Goal: Task Accomplishment & Management: Complete application form

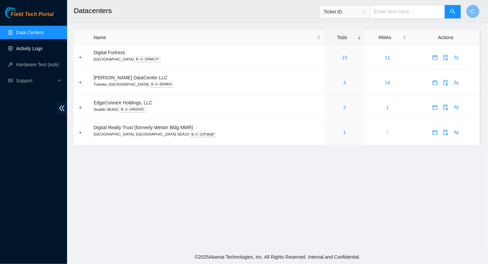
click at [22, 50] on link "Activity Logs" at bounding box center [29, 48] width 26 height 5
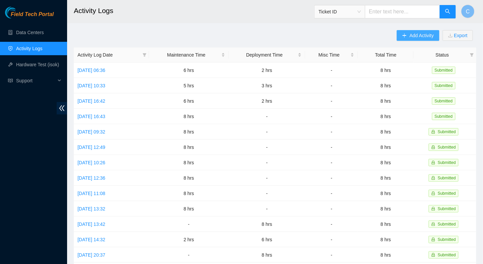
click at [419, 36] on span "Add Activity" at bounding box center [421, 35] width 24 height 7
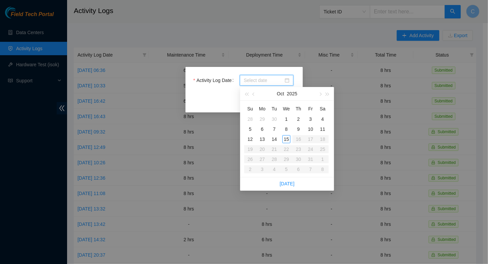
click at [256, 78] on input "Activity Log Date" at bounding box center [264, 80] width 40 height 7
type input "[DATE]"
click at [286, 144] on table "Su Mo Tu We Th Fr Sa 28 29 30 1 2 3 4 5 6 7 8 9 10 11 12 13 14 15 16 17 18 19 2…" at bounding box center [286, 139] width 84 height 71
type input "[DATE]"
click at [284, 139] on div "15" at bounding box center [286, 139] width 8 height 8
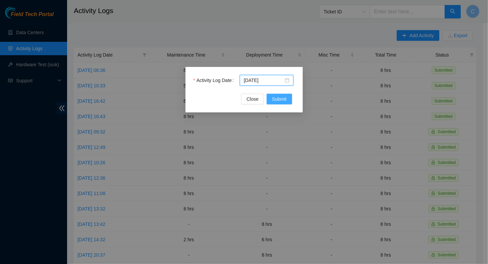
click at [278, 100] on span "Submit" at bounding box center [279, 99] width 15 height 7
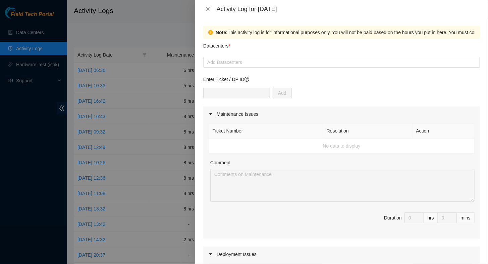
drag, startPoint x: 448, startPoint y: 109, endPoint x: 425, endPoint y: 110, distance: 22.5
click at [448, 109] on div "Maintenance Issues" at bounding box center [341, 114] width 277 height 15
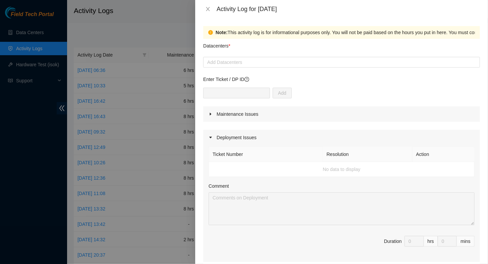
drag, startPoint x: 349, startPoint y: 118, endPoint x: 336, endPoint y: 123, distance: 13.9
click at [349, 119] on div "Maintenance Issues" at bounding box center [341, 114] width 277 height 15
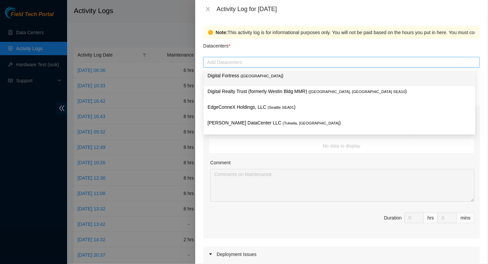
click at [238, 64] on div at bounding box center [341, 62] width 273 height 8
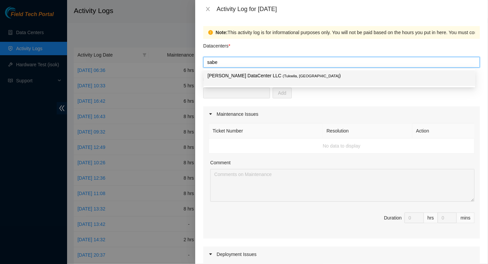
type input "[PERSON_NAME]"
click at [230, 75] on p "[PERSON_NAME] DataCenter LLC ( [GEOGRAPHIC_DATA], [GEOGRAPHIC_DATA] )" at bounding box center [339, 76] width 263 height 8
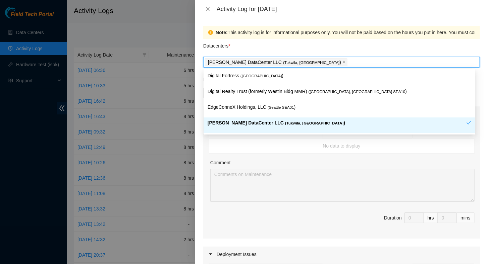
click at [225, 127] on p "[PERSON_NAME] DataCenter LLC ( [GEOGRAPHIC_DATA], [GEOGRAPHIC_DATA] )" at bounding box center [337, 123] width 259 height 8
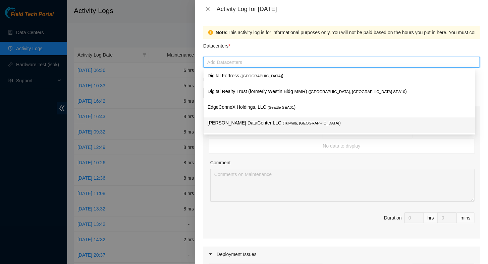
click at [226, 127] on p "[PERSON_NAME] DataCenter LLC ( [GEOGRAPHIC_DATA], [GEOGRAPHIC_DATA] )" at bounding box center [339, 123] width 263 height 8
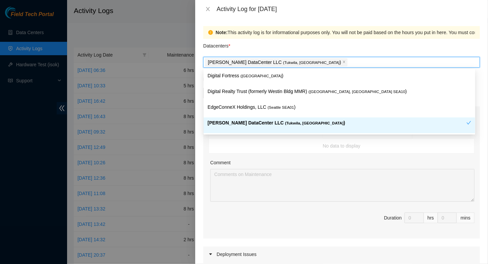
click at [226, 127] on p "[PERSON_NAME] DataCenter LLC ( [GEOGRAPHIC_DATA], [GEOGRAPHIC_DATA] )" at bounding box center [337, 123] width 259 height 8
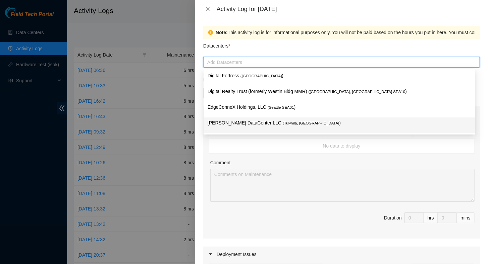
click at [243, 129] on div "[PERSON_NAME] DataCenter LLC ( [GEOGRAPHIC_DATA], [GEOGRAPHIC_DATA] )" at bounding box center [339, 125] width 263 height 12
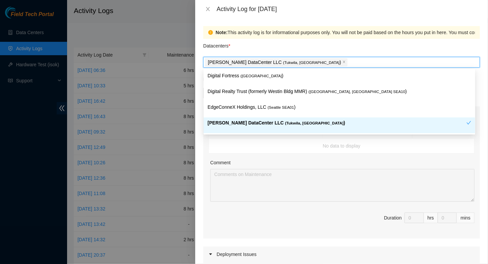
click at [251, 151] on td "No data to display" at bounding box center [342, 146] width 266 height 15
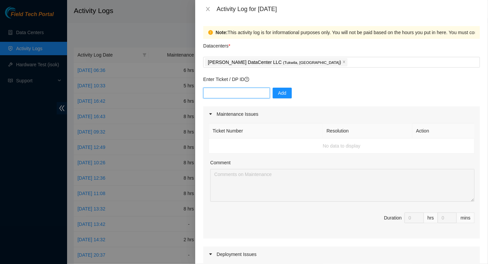
click at [217, 91] on input "text" at bounding box center [236, 93] width 67 height 11
paste input "B-V-5XFZP3E"
type input "B-V-5XFZP3E"
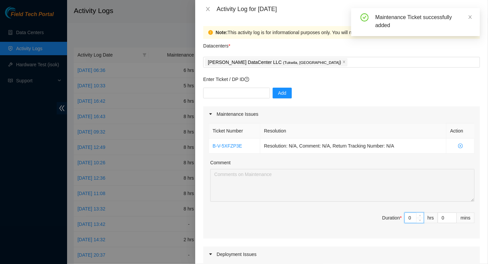
click at [406, 216] on input "0" at bounding box center [414, 218] width 19 height 10
type input "5"
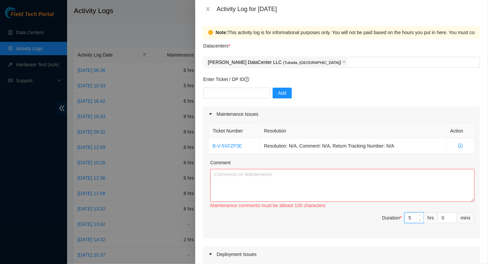
type input "5"
click at [232, 180] on textarea "Comment" at bounding box center [342, 185] width 264 height 33
paste textarea "Helping Net Techs [PERSON_NAME] and Aiden with their Critical Fiber ticket: B-V…"
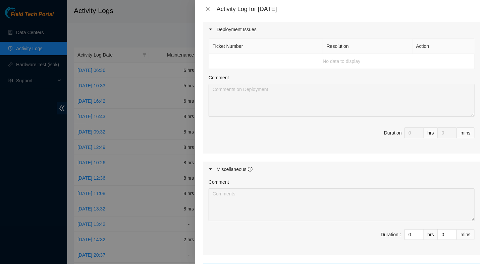
scroll to position [53, 0]
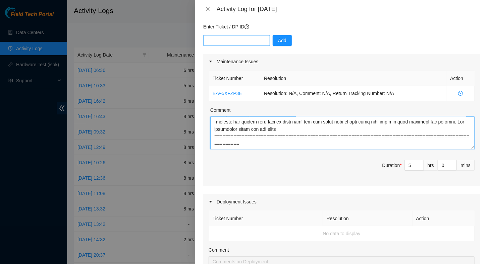
type textarea "Helping Net Techs [PERSON_NAME] and Aiden with their Critical Fiber ticket: B-V…"
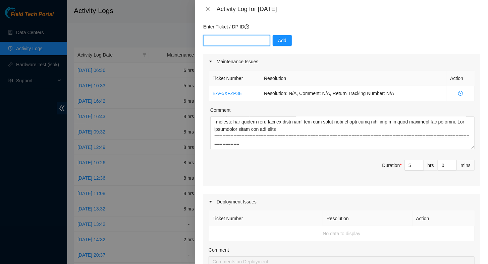
click at [227, 43] on input "text" at bounding box center [236, 40] width 67 height 11
type input "dp79240"
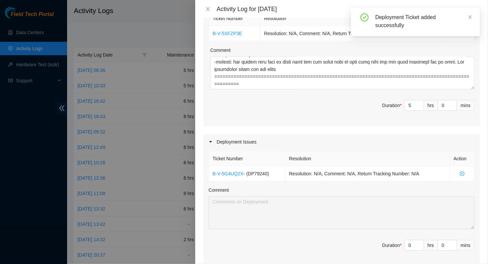
scroll to position [120, 0]
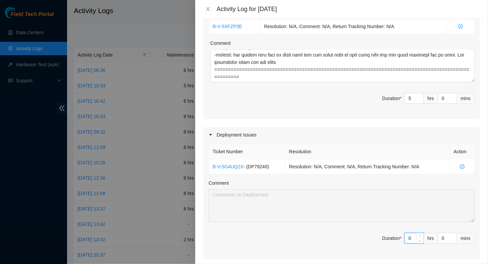
drag, startPoint x: 409, startPoint y: 236, endPoint x: 393, endPoint y: 236, distance: 16.8
click at [393, 237] on span "Duration * 0 hrs 0 mins" at bounding box center [342, 242] width 266 height 19
type input "1"
type input "6"
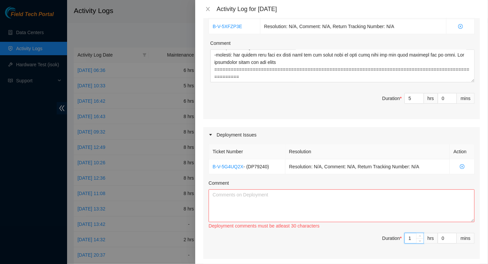
type input "1"
click at [296, 201] on textarea "Comment" at bounding box center [342, 206] width 266 height 33
paste textarea "Rolled fiber and checked light polarities - DP79240 S4203.R0219 r01.border101.s…"
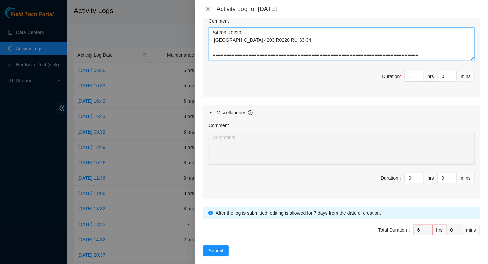
scroll to position [287, 0]
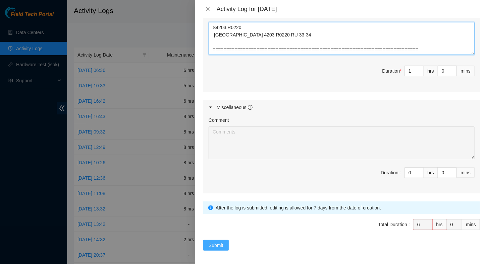
type textarea "Rolled fiber and checked light polarities - DP79240 S4203.R0219 r01.border101.s…"
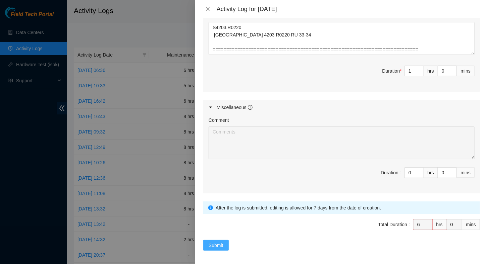
click at [219, 242] on span "Submit" at bounding box center [216, 245] width 15 height 7
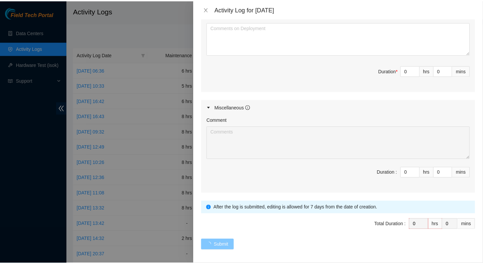
scroll to position [0, 0]
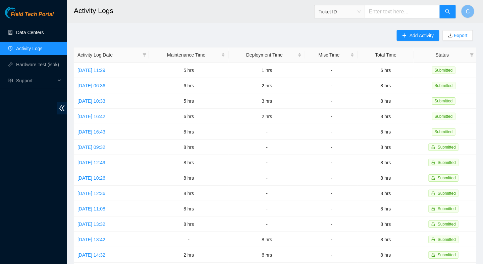
click at [24, 32] on link "Data Centers" at bounding box center [29, 32] width 27 height 5
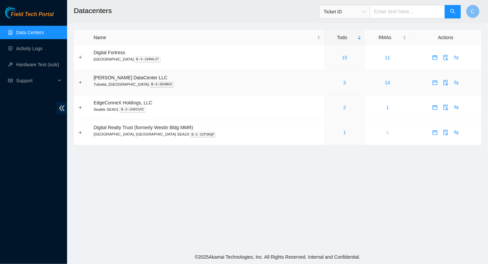
click at [330, 85] on div "3" at bounding box center [344, 82] width 33 height 7
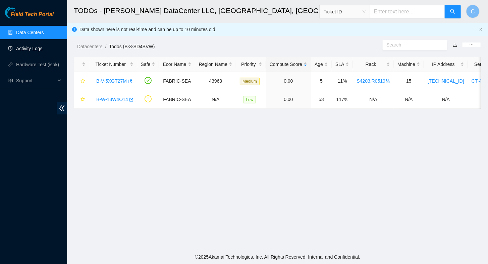
click at [20, 49] on link "Activity Logs" at bounding box center [29, 48] width 26 height 5
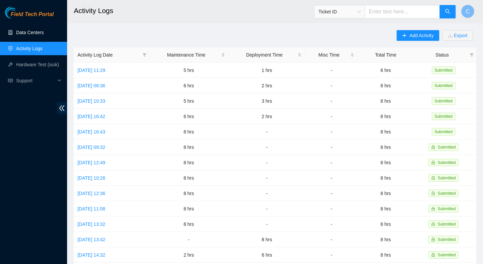
click at [24, 34] on link "Data Centers" at bounding box center [29, 32] width 27 height 5
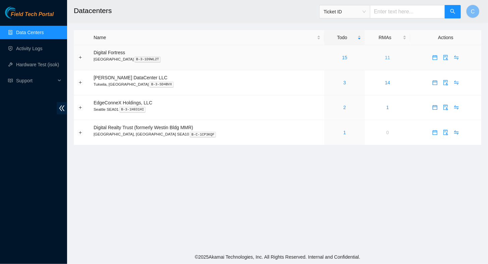
click at [385, 57] on link "11" at bounding box center [387, 57] width 5 height 5
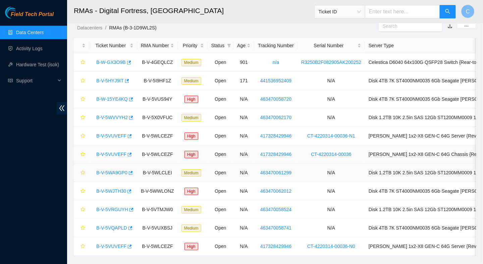
scroll to position [21, 0]
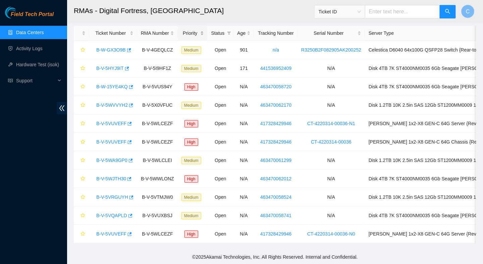
click at [188, 30] on div "Priority" at bounding box center [192, 33] width 22 height 7
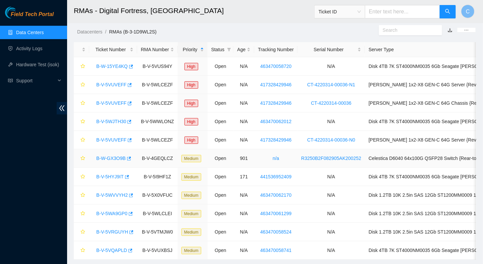
scroll to position [0, 0]
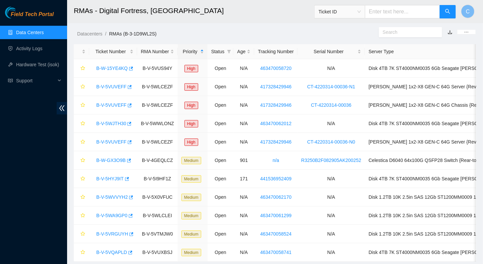
click at [27, 32] on link "Data Centers" at bounding box center [29, 32] width 27 height 5
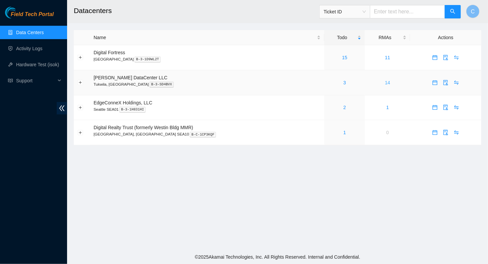
click at [385, 82] on link "14" at bounding box center [387, 82] width 5 height 5
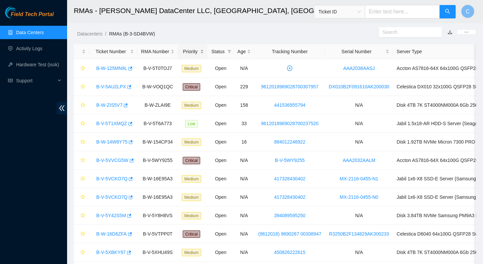
click at [185, 52] on div "Priority" at bounding box center [193, 51] width 22 height 7
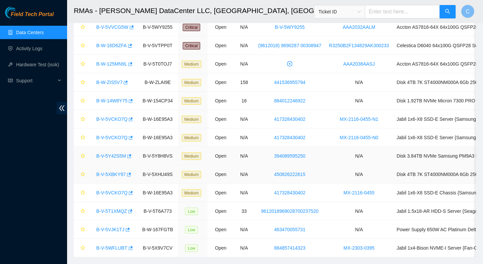
scroll to position [76, 0]
